Goal: Task Accomplishment & Management: Manage account settings

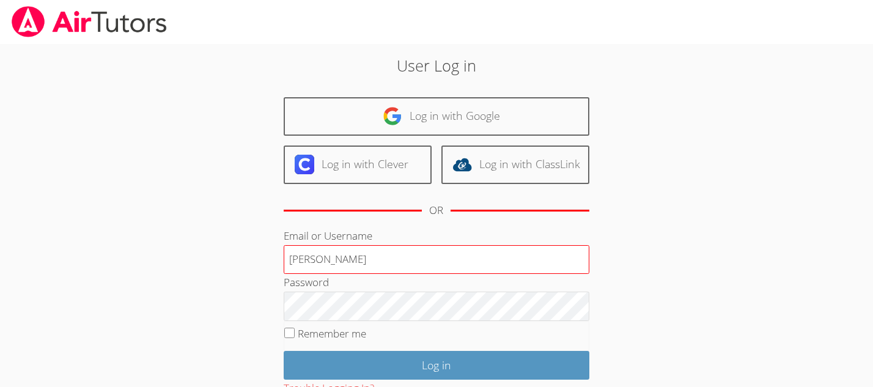
type input "recinos"
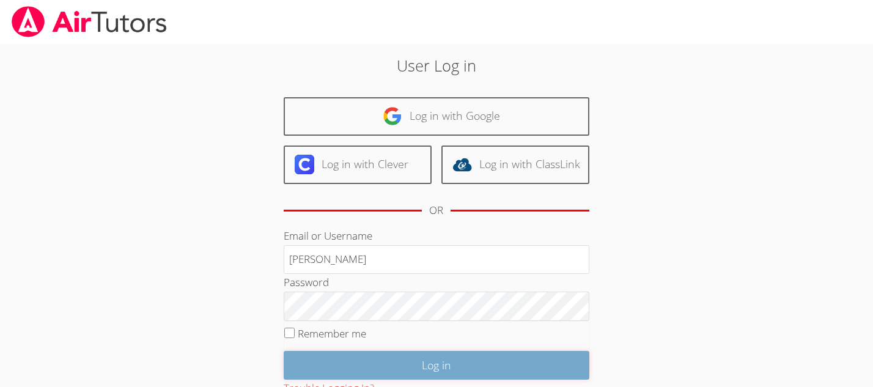
click at [355, 363] on input "Log in" at bounding box center [437, 365] width 306 height 29
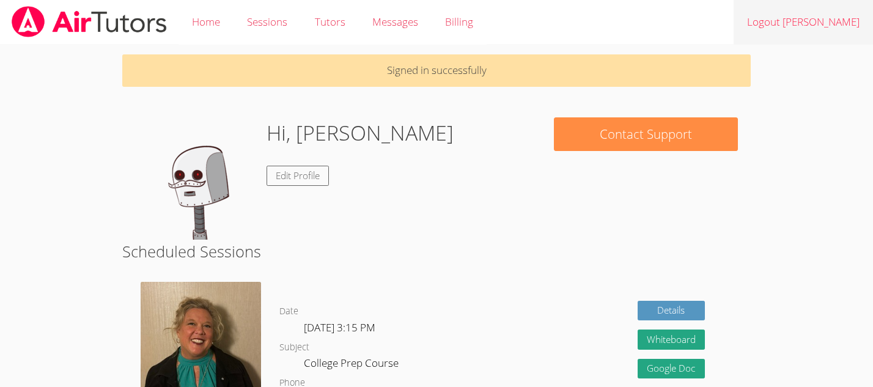
click at [794, 24] on link "Logout [PERSON_NAME]" at bounding box center [803, 22] width 139 height 45
